Goal: Task Accomplishment & Management: Complete application form

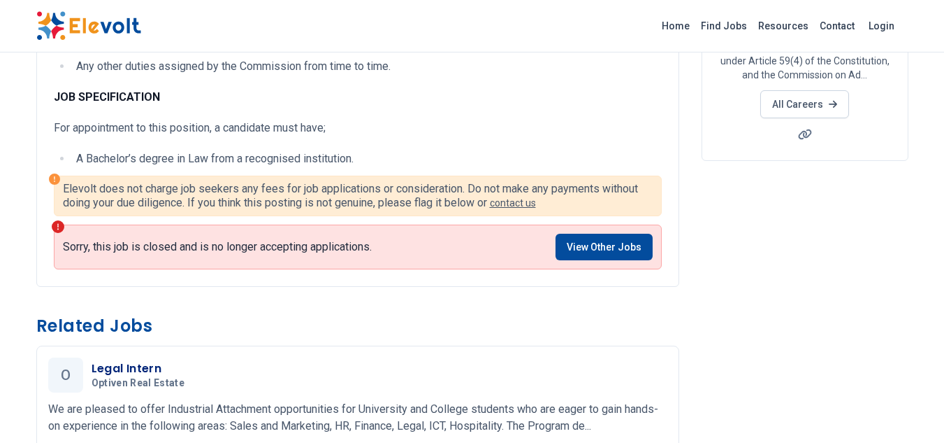
scroll to position [280, 0]
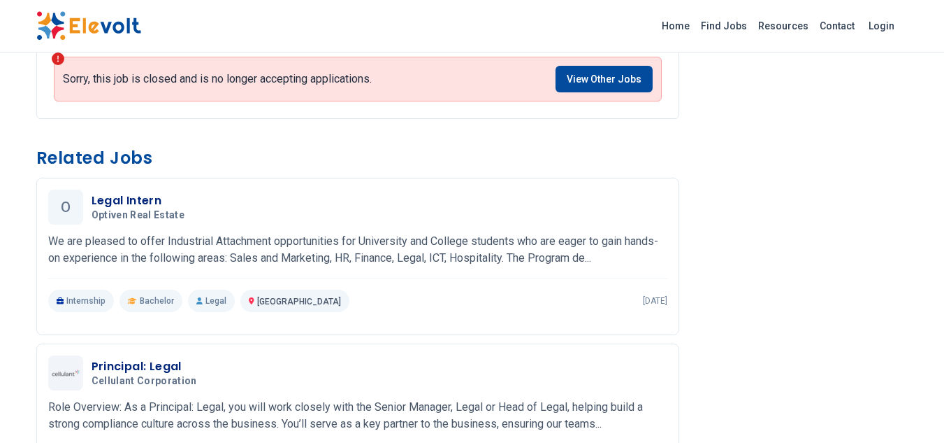
scroll to position [559, 0]
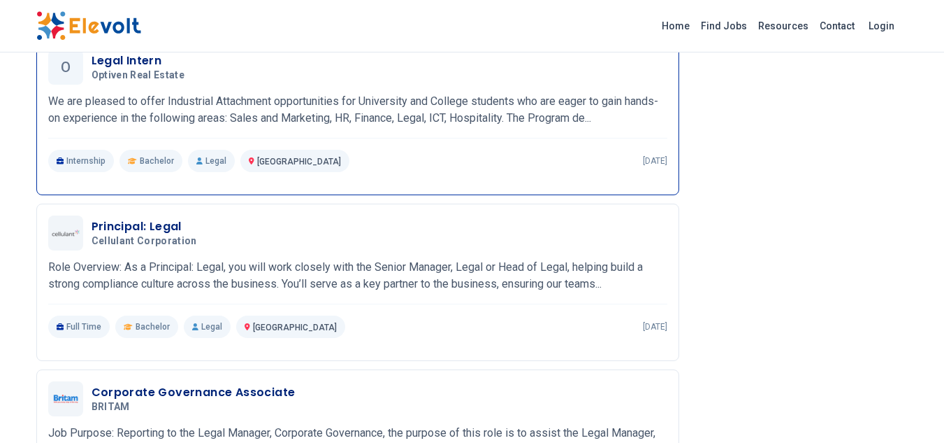
click at [553, 105] on p "We are pleased to offer Industrial Attachment opportunities for University and …" at bounding box center [357, 110] width 619 height 34
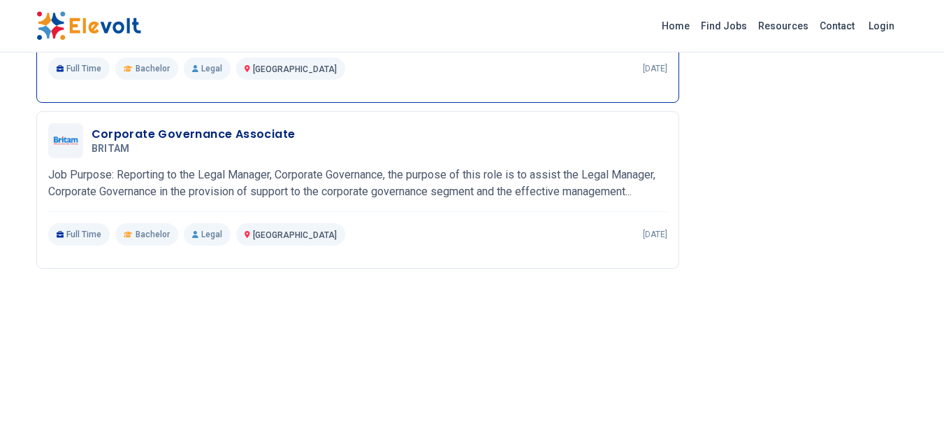
scroll to position [839, 0]
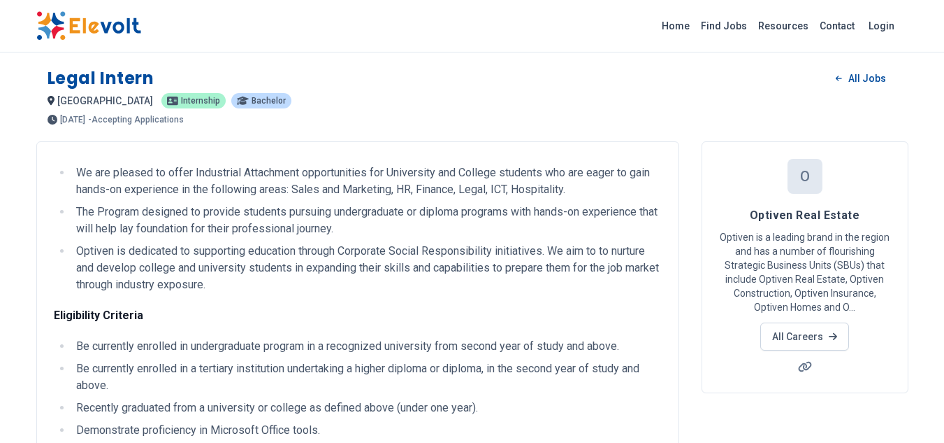
click at [181, 101] on span "internship" at bounding box center [200, 100] width 39 height 8
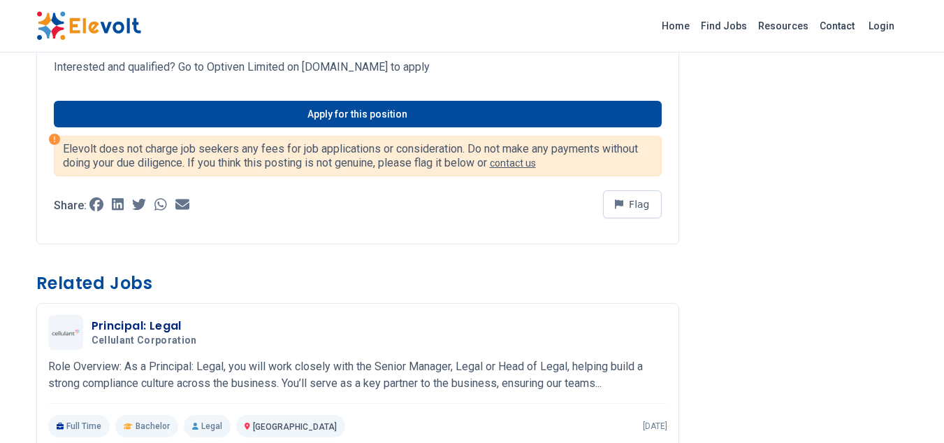
scroll to position [559, 0]
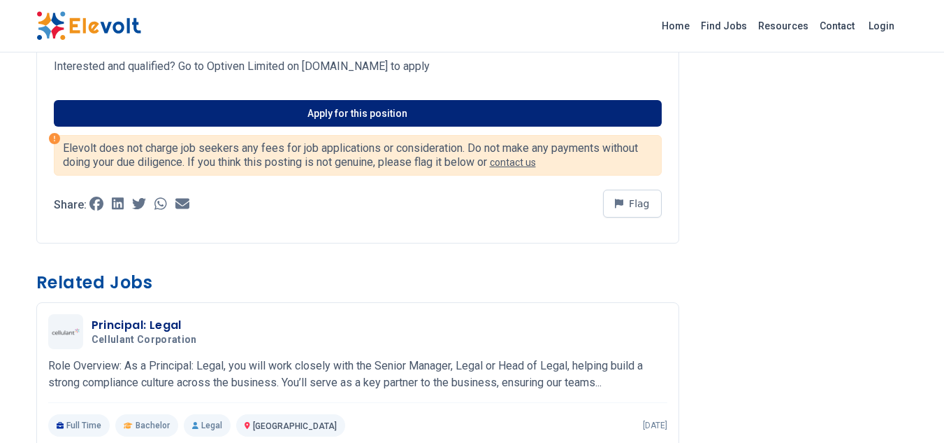
click at [205, 122] on link "Apply for this position" at bounding box center [358, 113] width 608 height 27
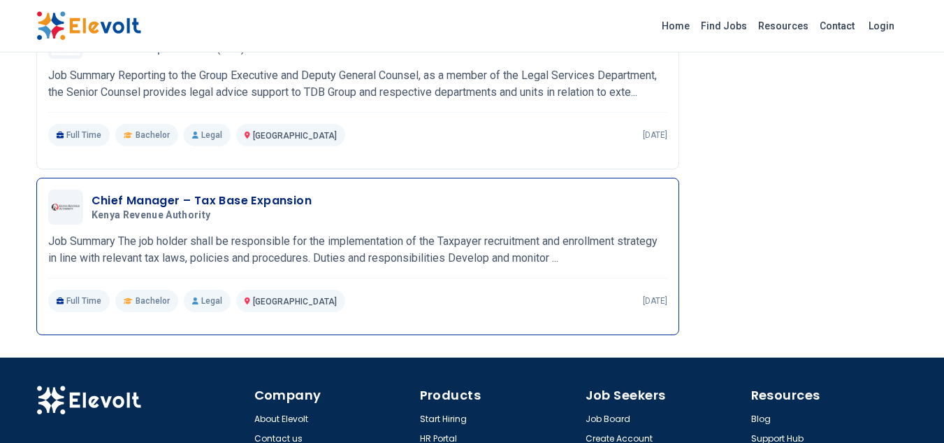
scroll to position [1119, 0]
